Goal: Task Accomplishment & Management: Manage account settings

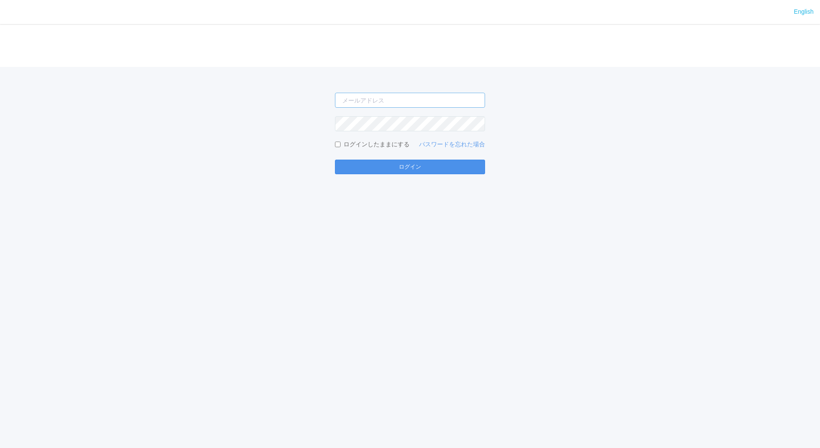
type input "[EMAIL_ADDRESS][DOMAIN_NAME]"
click at [415, 162] on button "ログイン" at bounding box center [410, 167] width 150 height 15
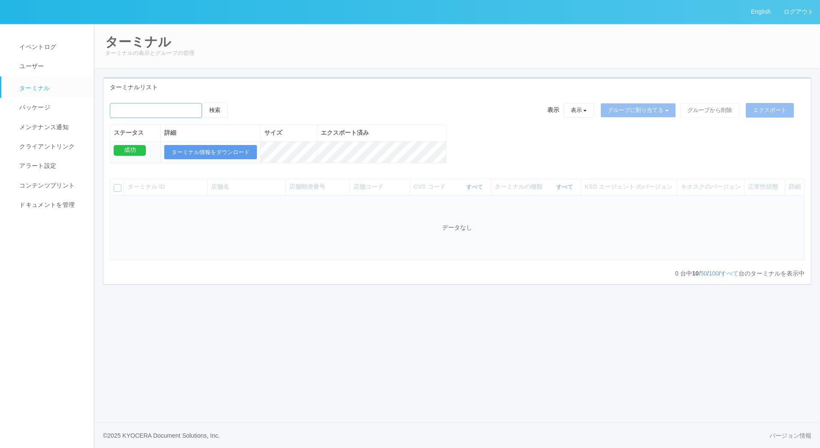
click at [170, 109] on input "emailSearch" at bounding box center [156, 110] width 92 height 15
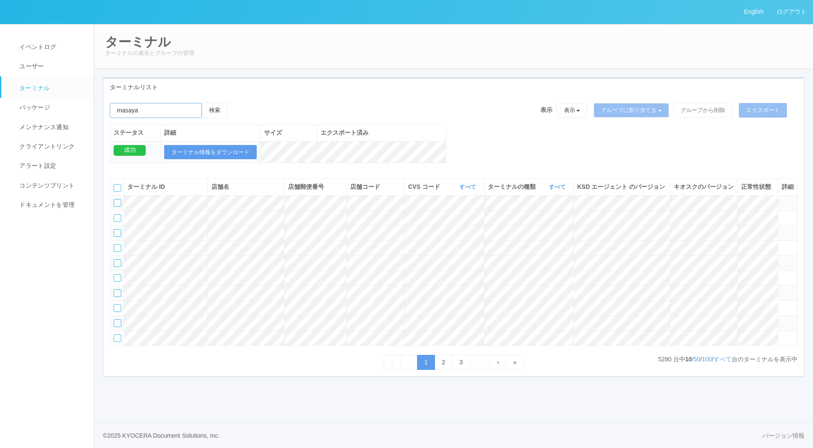
type input "masaya"
click at [202, 102] on button "検索" at bounding box center [215, 109] width 26 height 15
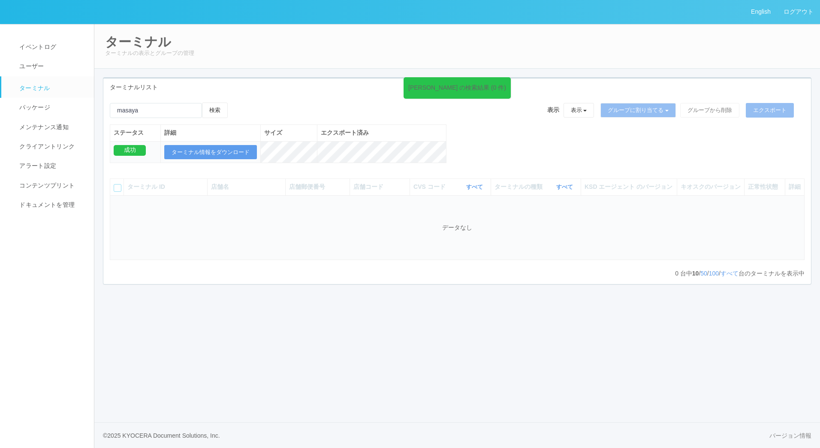
click at [203, 85] on div "ターミナルリスト" at bounding box center [457, 87] width 708 height 18
click at [215, 108] on button "検索" at bounding box center [215, 109] width 26 height 15
click at [789, 9] on link "ログアウト" at bounding box center [798, 12] width 43 height 24
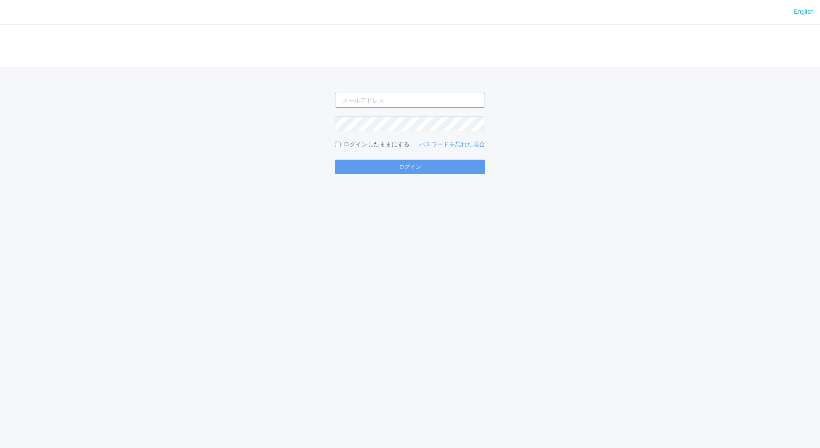
type input "[EMAIL_ADDRESS][DOMAIN_NAME]"
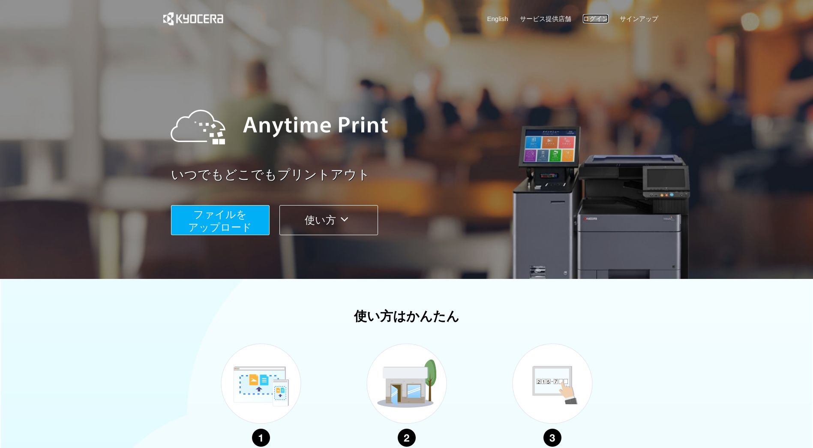
click at [599, 15] on link "ログイン" at bounding box center [596, 18] width 26 height 9
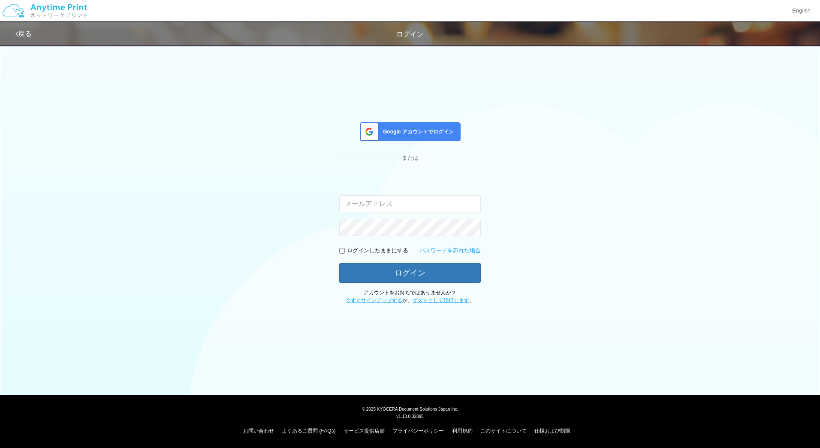
type input "[EMAIL_ADDRESS][DOMAIN_NAME]"
click at [439, 128] on div "Google アカウントでログイン" at bounding box center [410, 131] width 101 height 19
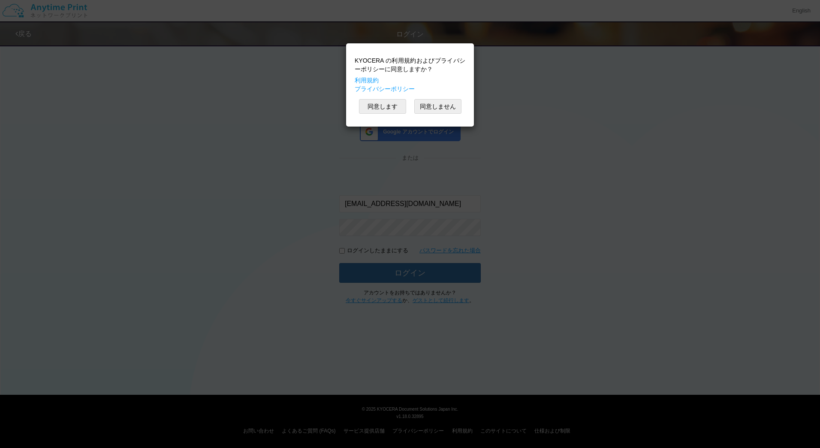
drag, startPoint x: 439, startPoint y: 128, endPoint x: 372, endPoint y: 97, distance: 74.1
click at [372, 97] on div "KYOCERA の利用規約およびプライバシーポリシーに同意しますか？ 利用規約 プライバシーポリシー 同意します 同意しません" at bounding box center [409, 85] width 119 height 75
click at [374, 105] on button "同意します" at bounding box center [382, 106] width 47 height 15
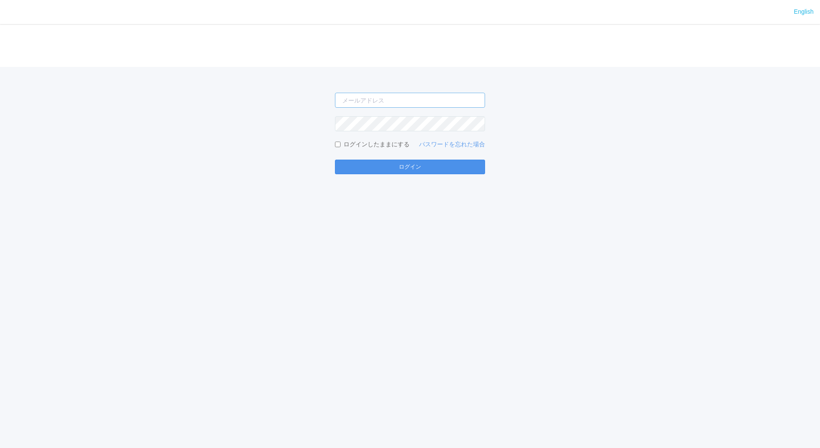
type input "[EMAIL_ADDRESS][DOMAIN_NAME]"
click at [386, 163] on button "ログイン" at bounding box center [410, 167] width 150 height 15
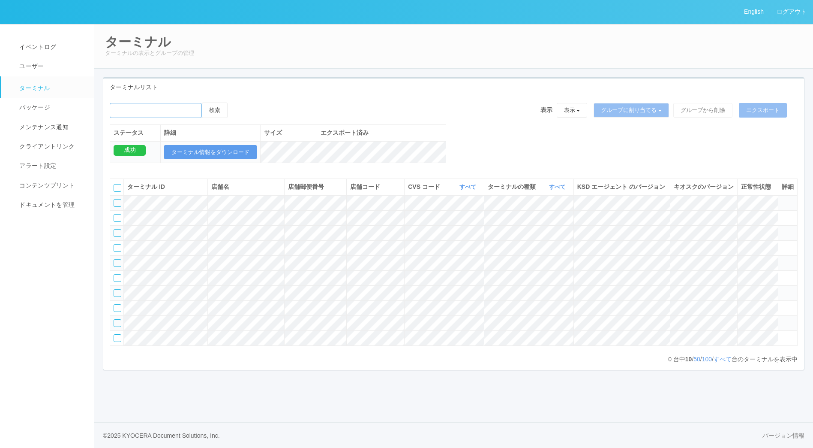
click at [136, 116] on input "emailSearch" at bounding box center [156, 110] width 92 height 15
click at [202, 102] on button "検索" at bounding box center [215, 109] width 26 height 15
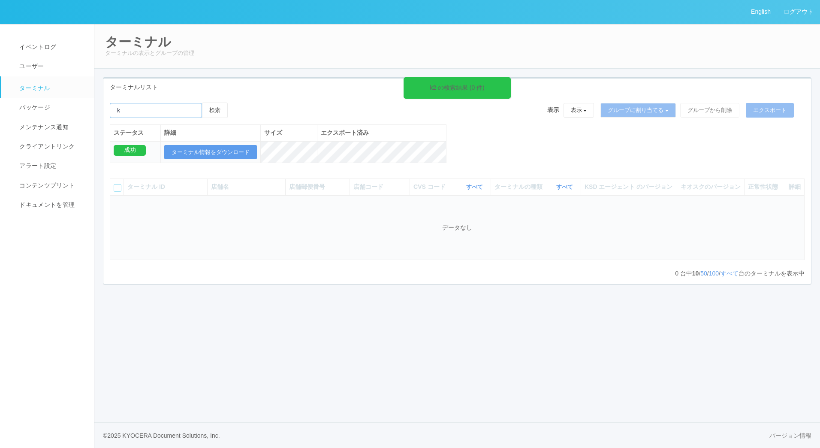
type input "k"
click at [202, 102] on button "検索" at bounding box center [215, 109] width 26 height 15
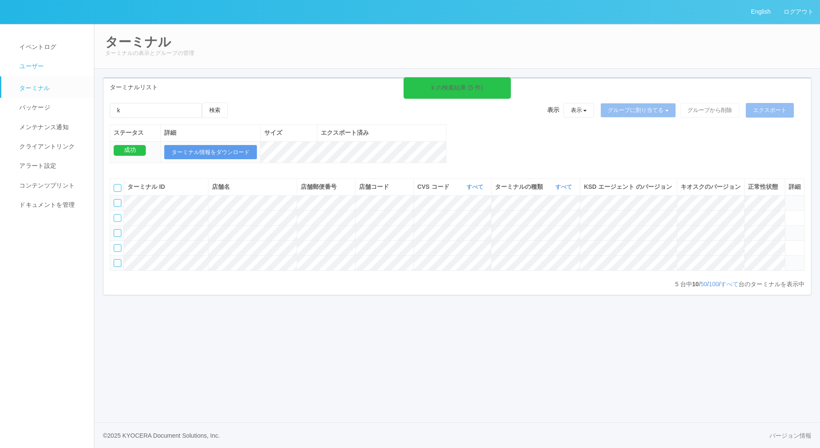
click at [52, 72] on link "ユーザー" at bounding box center [51, 66] width 100 height 19
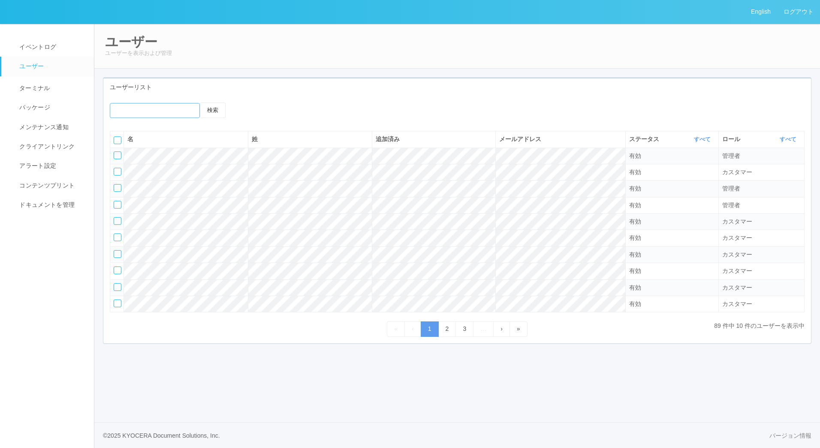
click at [142, 110] on input "emailSearch" at bounding box center [155, 110] width 90 height 15
type input "k"
click at [200, 102] on button "検索" at bounding box center [213, 109] width 26 height 15
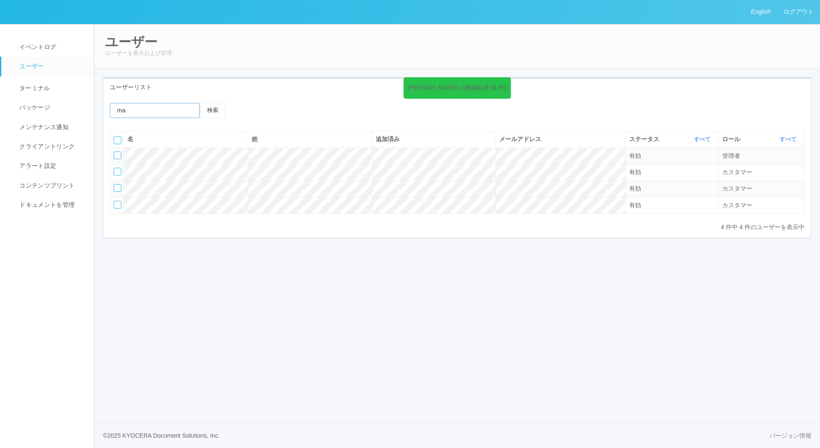
type input "m"
type input "k"
click at [200, 102] on button "検索" at bounding box center [213, 109] width 26 height 15
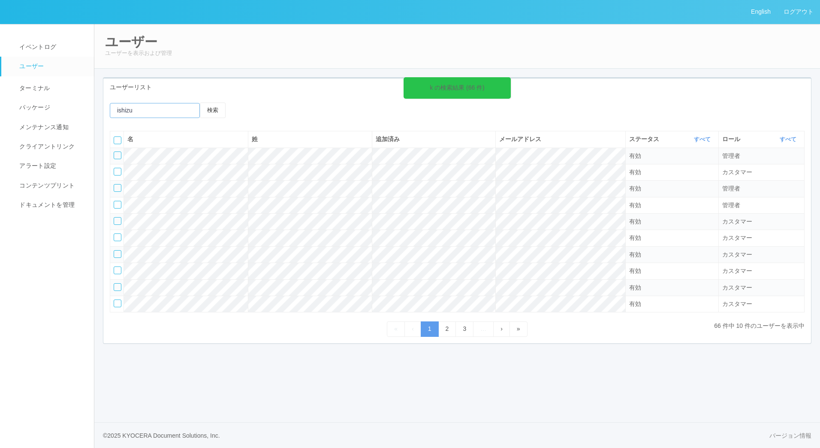
type input "ishizu"
click at [200, 102] on button "検索" at bounding box center [213, 109] width 26 height 15
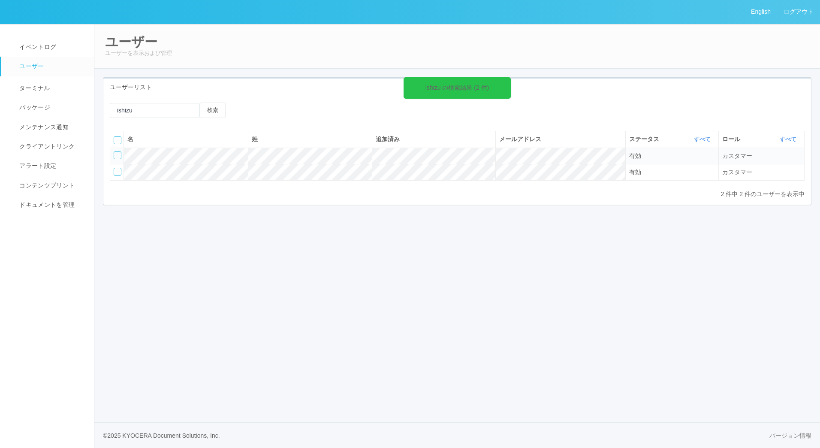
click at [810, 123] on div "ishizu の検索結果 (2 件) 検索" at bounding box center [457, 113] width 708 height 22
